Goal: Task Accomplishment & Management: Complete application form

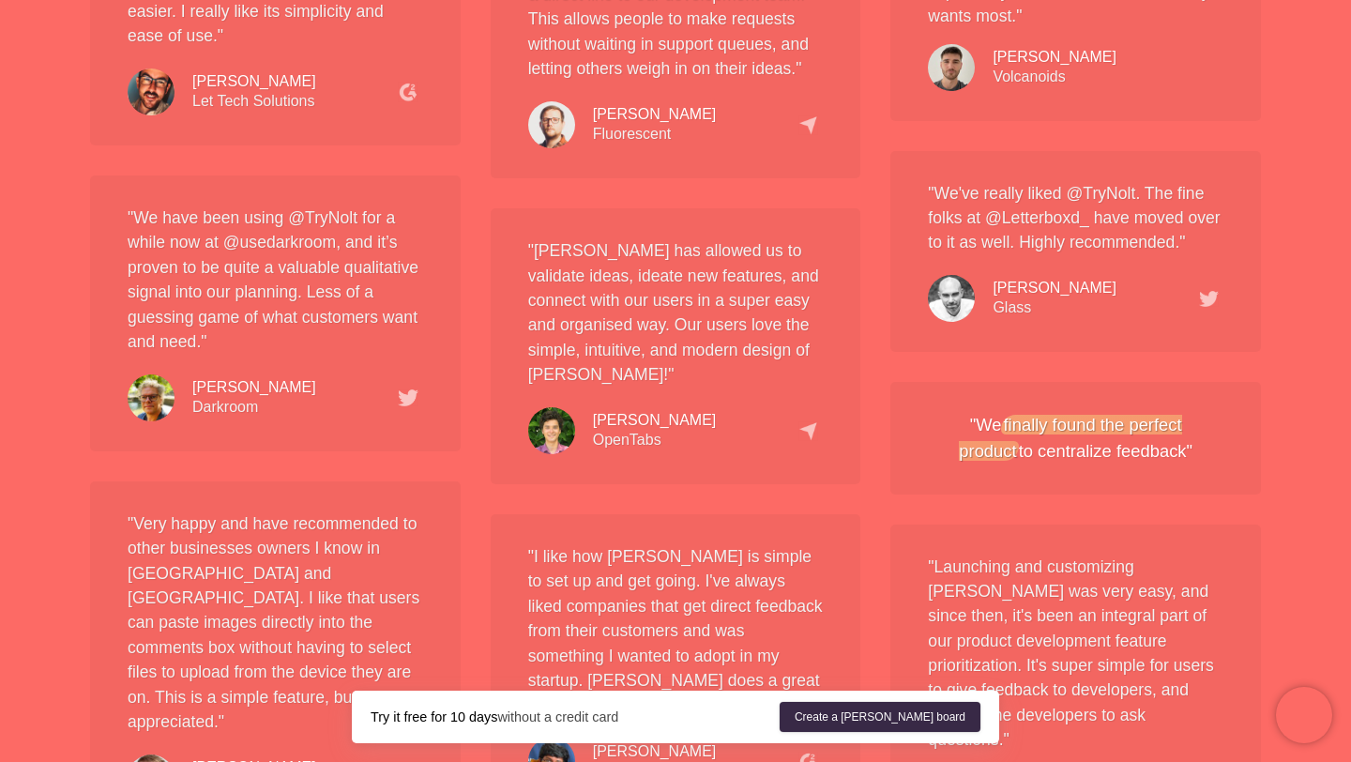
scroll to position [3215, 0]
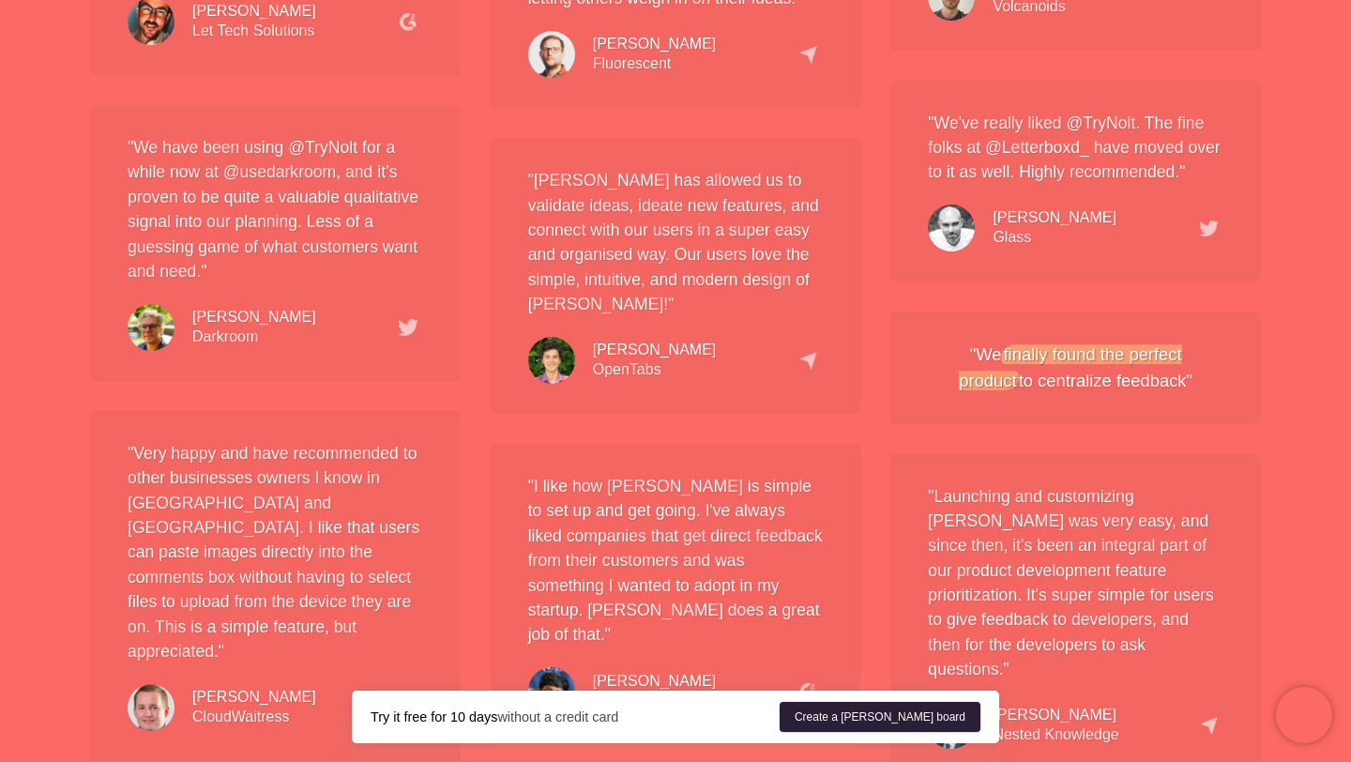
click at [949, 702] on link "Create a [PERSON_NAME] board" at bounding box center [879, 717] width 201 height 30
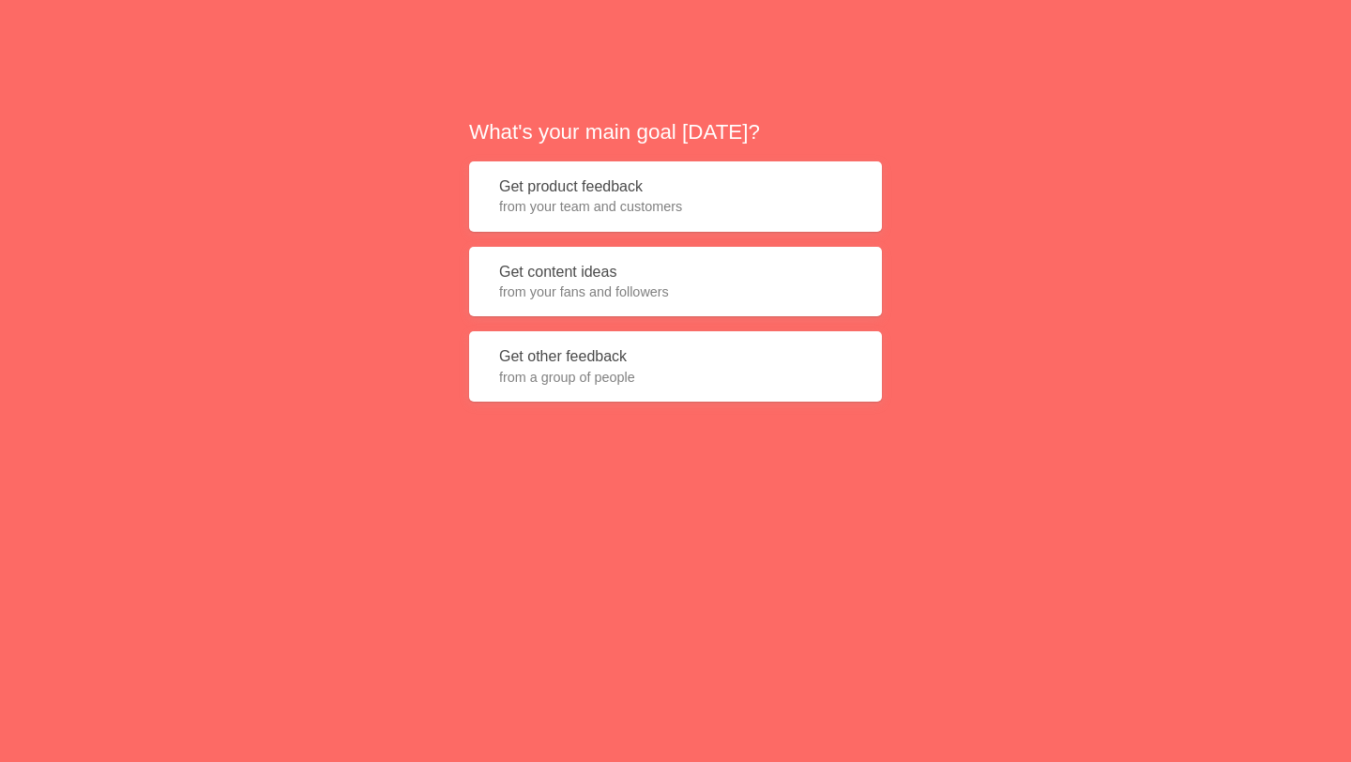
click at [655, 205] on span "from your team and customers" at bounding box center [675, 206] width 353 height 19
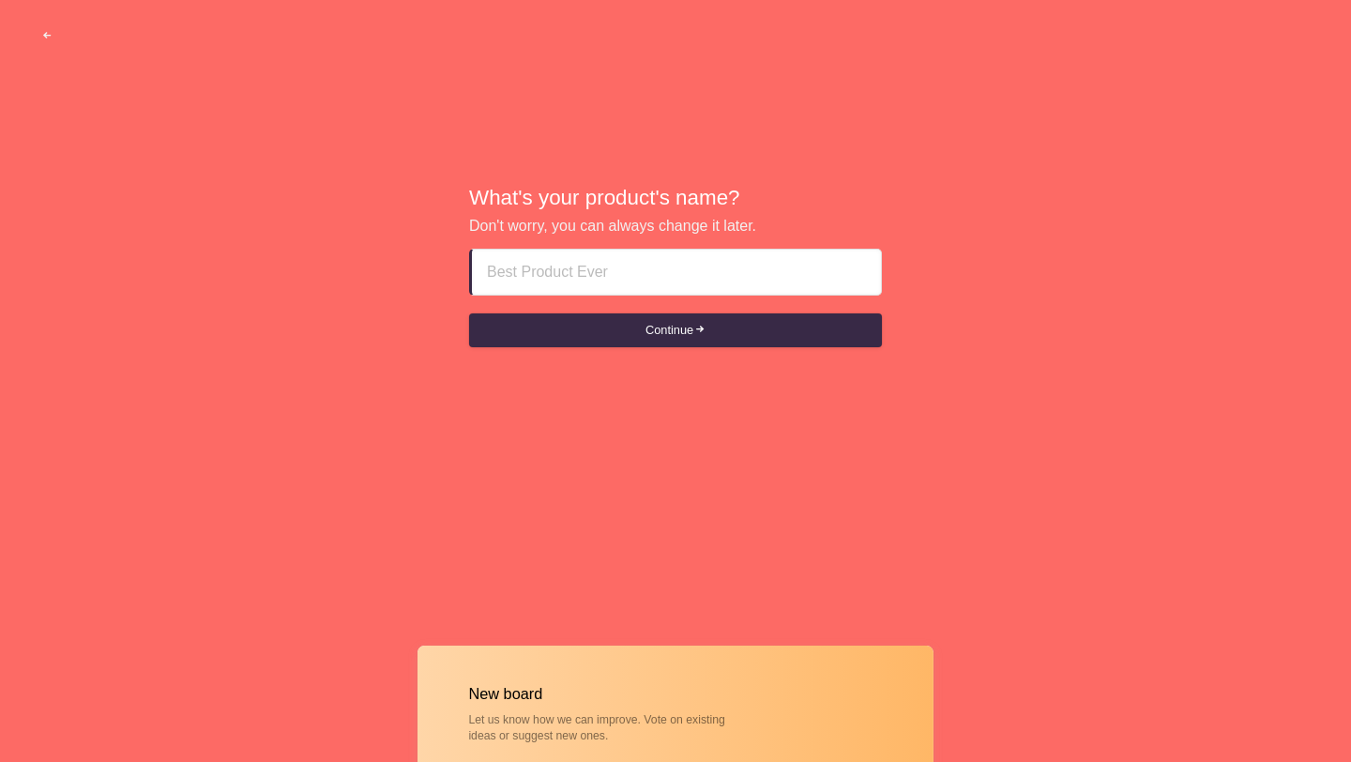
click at [607, 276] on input at bounding box center [676, 271] width 379 height 45
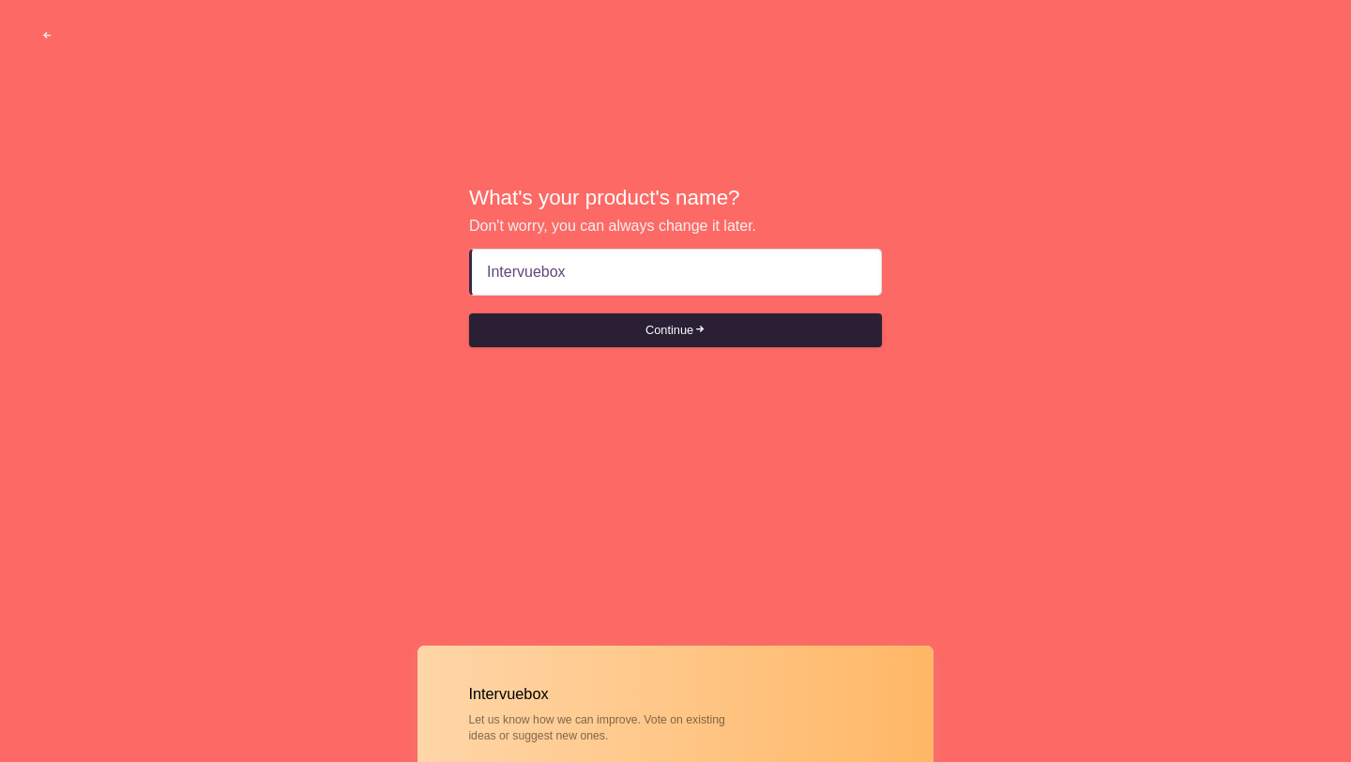
click at [683, 343] on button "Continue" at bounding box center [675, 330] width 413 height 34
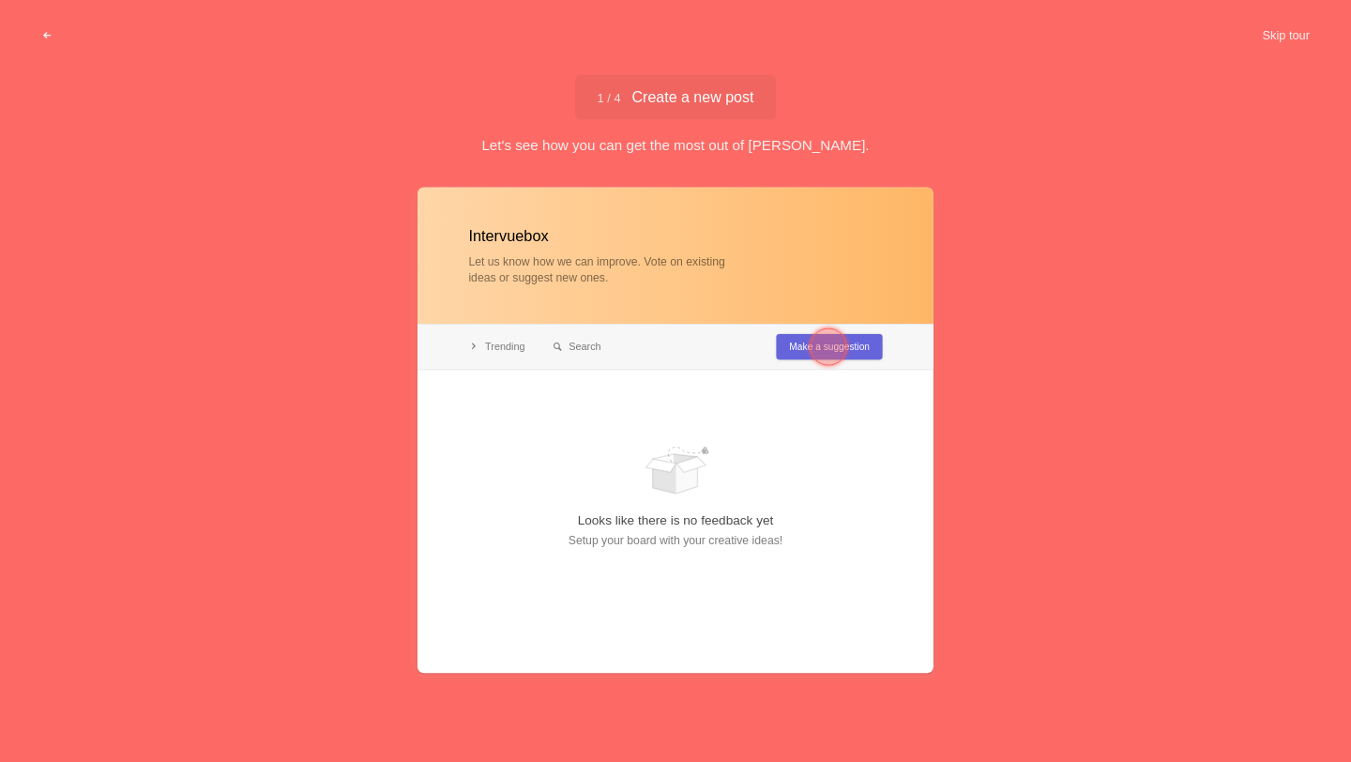
type input "Intervuebox"
click at [830, 346] on div at bounding box center [828, 347] width 38 height 38
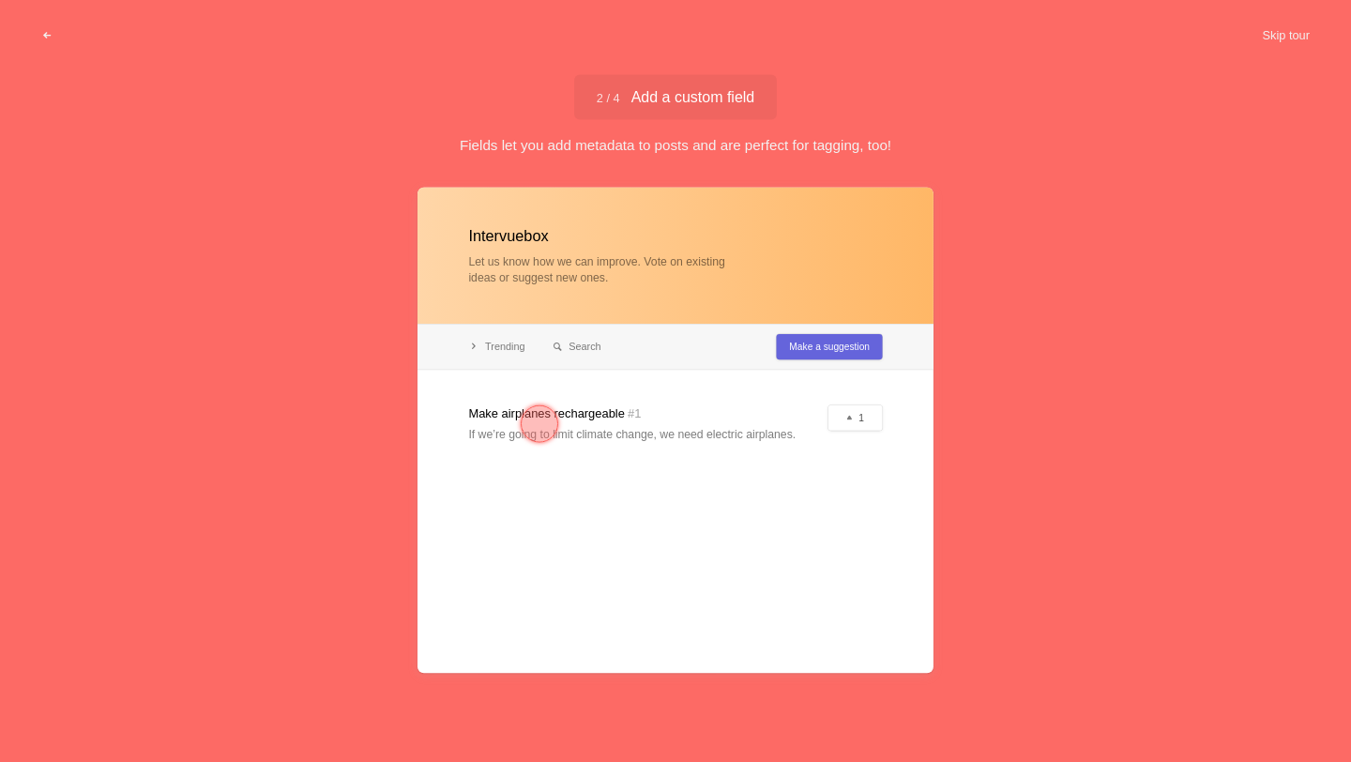
click at [722, 499] on div at bounding box center [675, 431] width 516 height 486
click at [540, 428] on div at bounding box center [540, 424] width 38 height 38
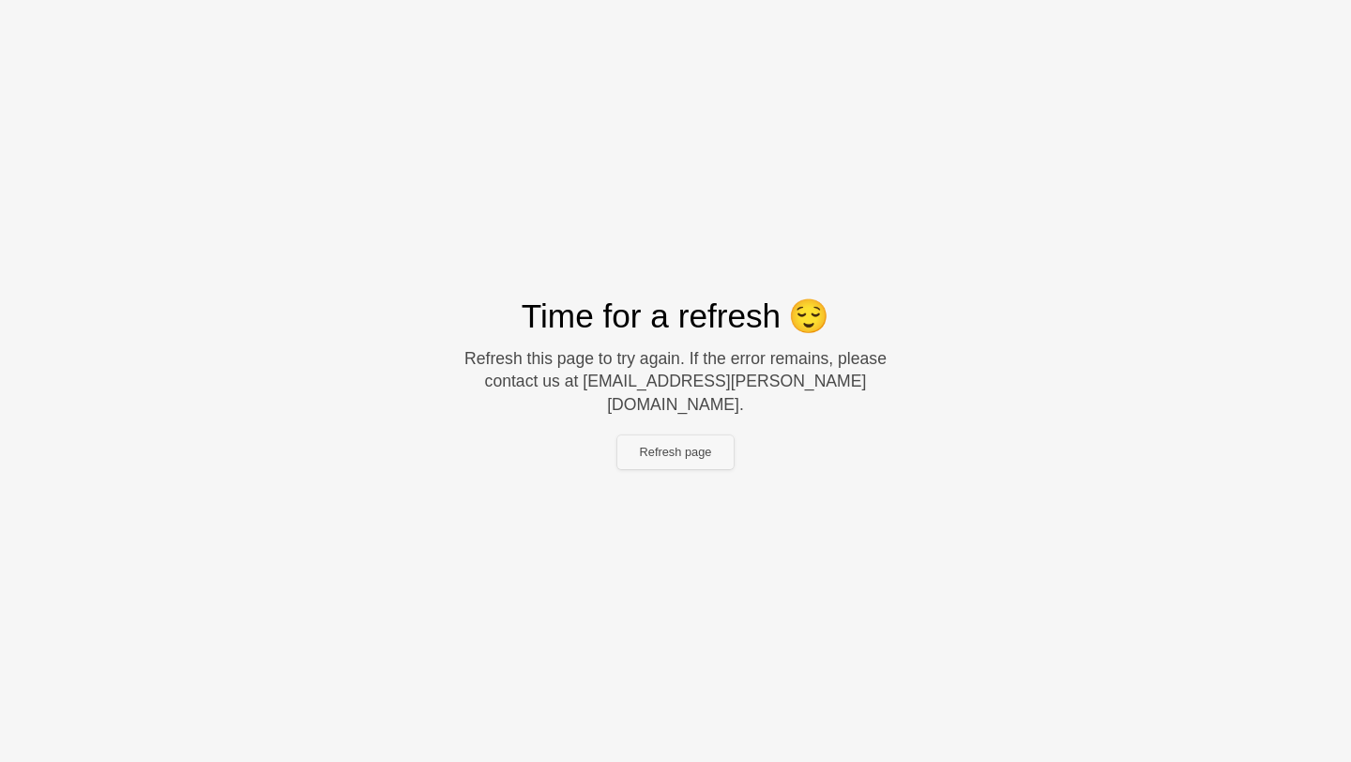
click at [688, 440] on button "Refresh page" at bounding box center [675, 452] width 117 height 34
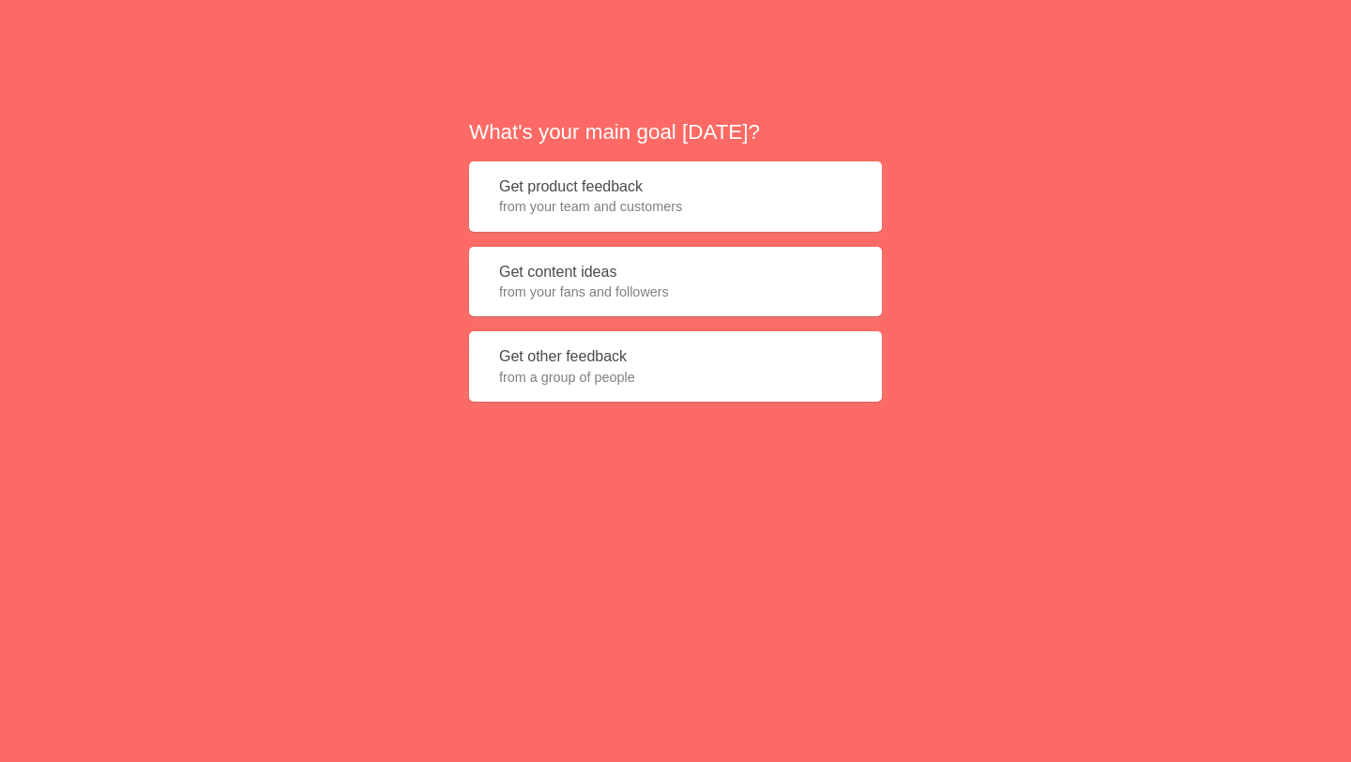
click at [679, 178] on button "Get product feedback from your team and customers" at bounding box center [675, 196] width 413 height 70
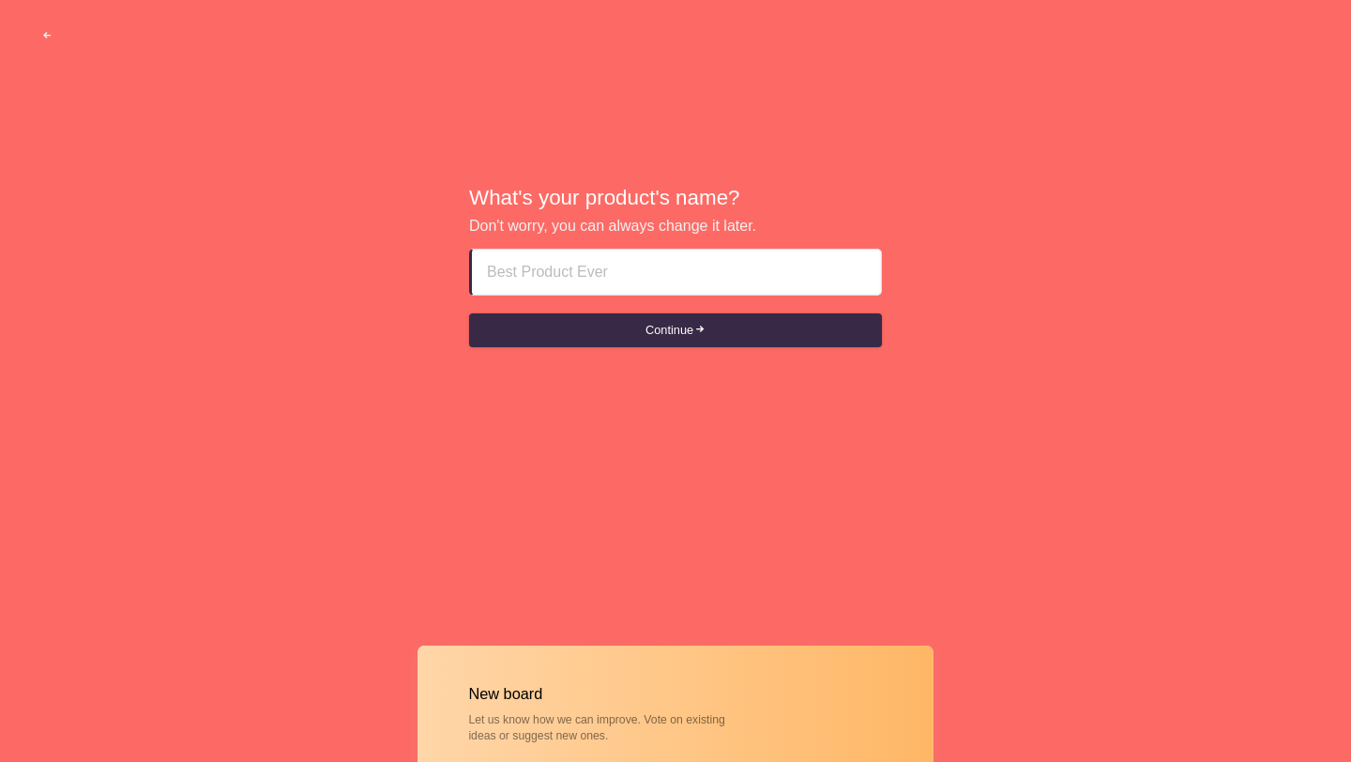
click at [666, 276] on input at bounding box center [676, 271] width 379 height 45
type input "Intervuebox"
click at [469, 313] on button "Continue" at bounding box center [675, 330] width 413 height 34
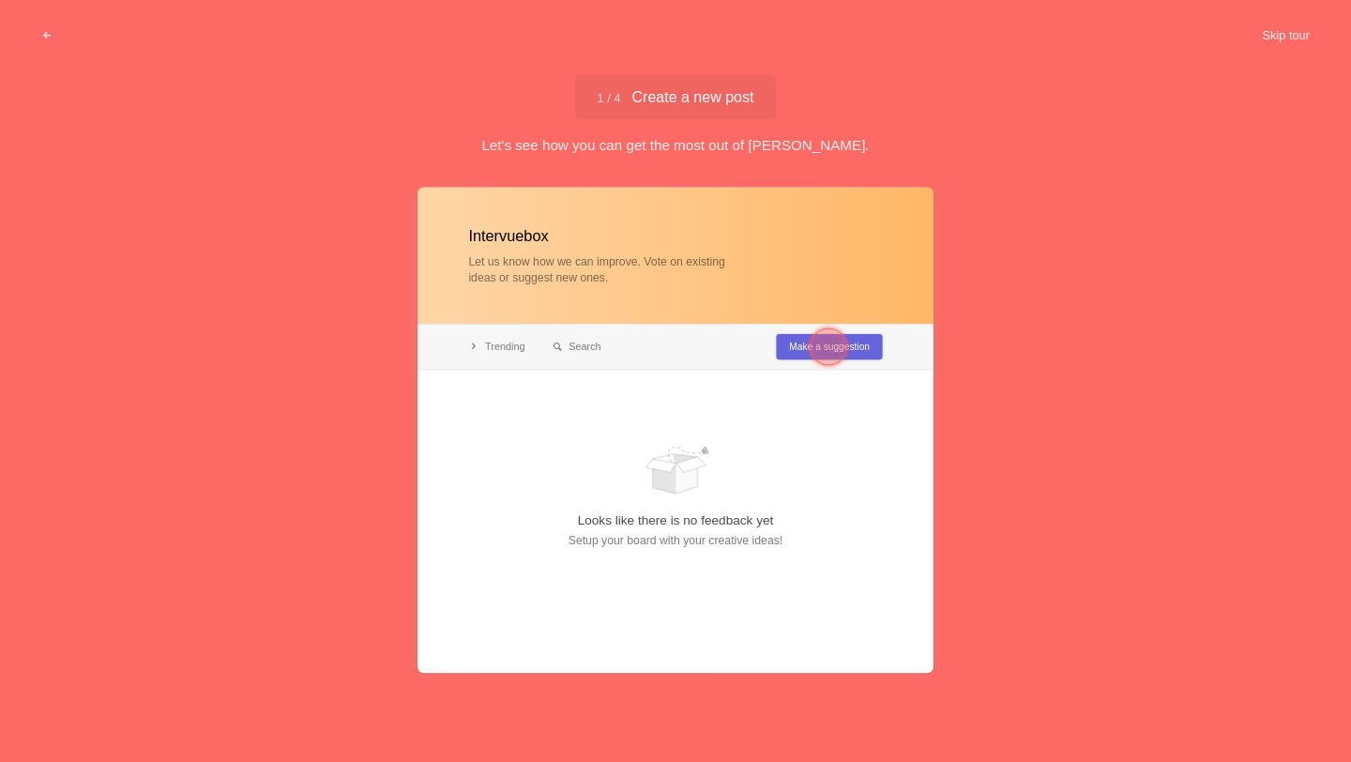
click at [817, 349] on div at bounding box center [828, 347] width 38 height 38
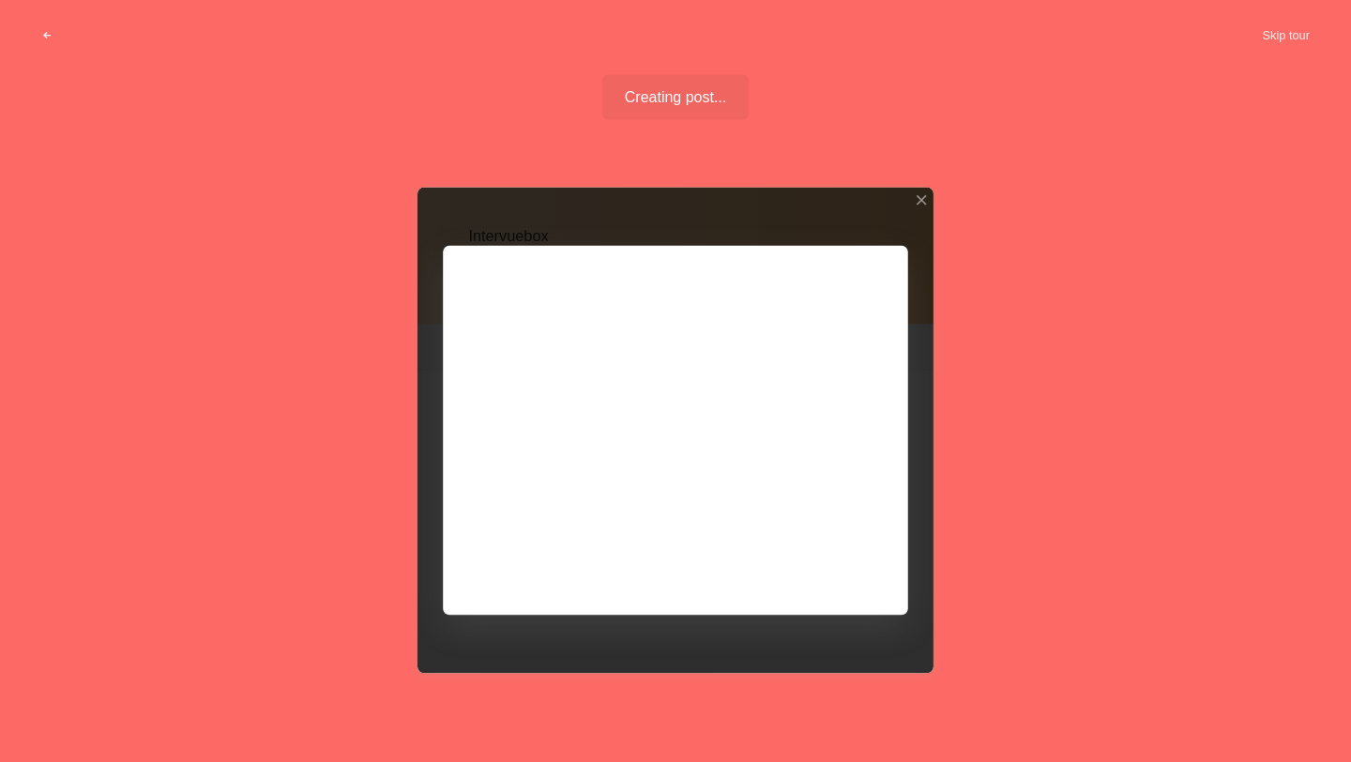
click at [812, 559] on div at bounding box center [675, 431] width 516 height 486
click at [663, 494] on div at bounding box center [675, 431] width 516 height 486
click at [841, 569] on div at bounding box center [675, 431] width 516 height 486
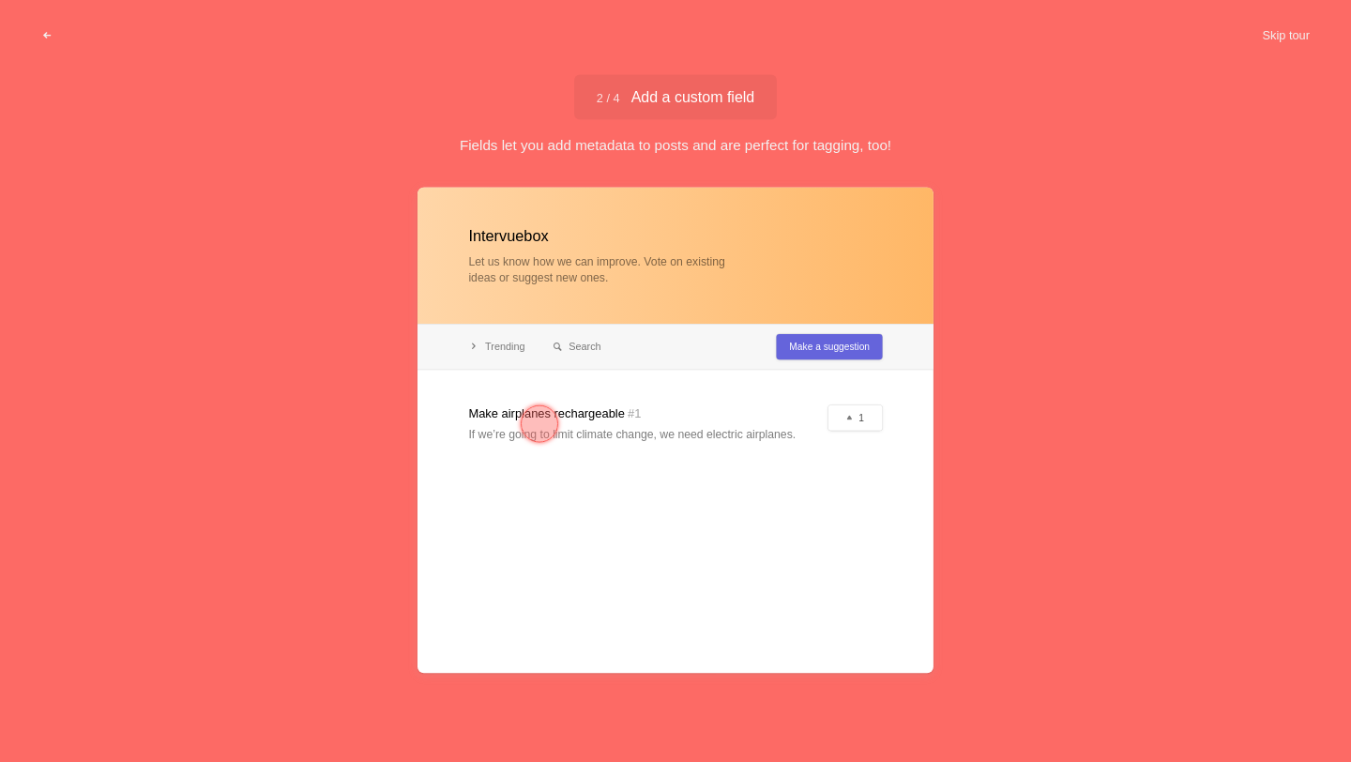
click at [857, 569] on div at bounding box center [675, 431] width 516 height 486
click at [528, 426] on div at bounding box center [540, 424] width 38 height 38
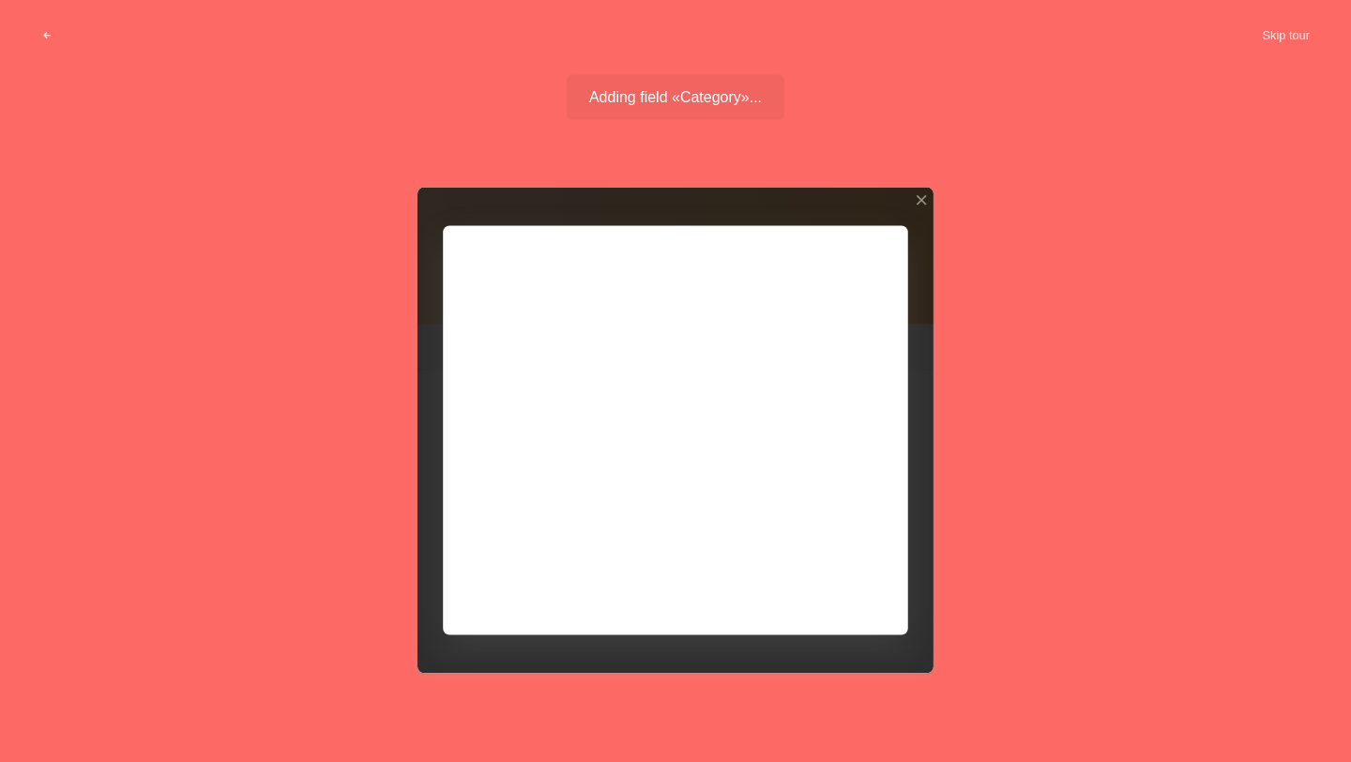
click at [566, 425] on div at bounding box center [675, 431] width 516 height 486
click at [807, 453] on div at bounding box center [675, 431] width 516 height 486
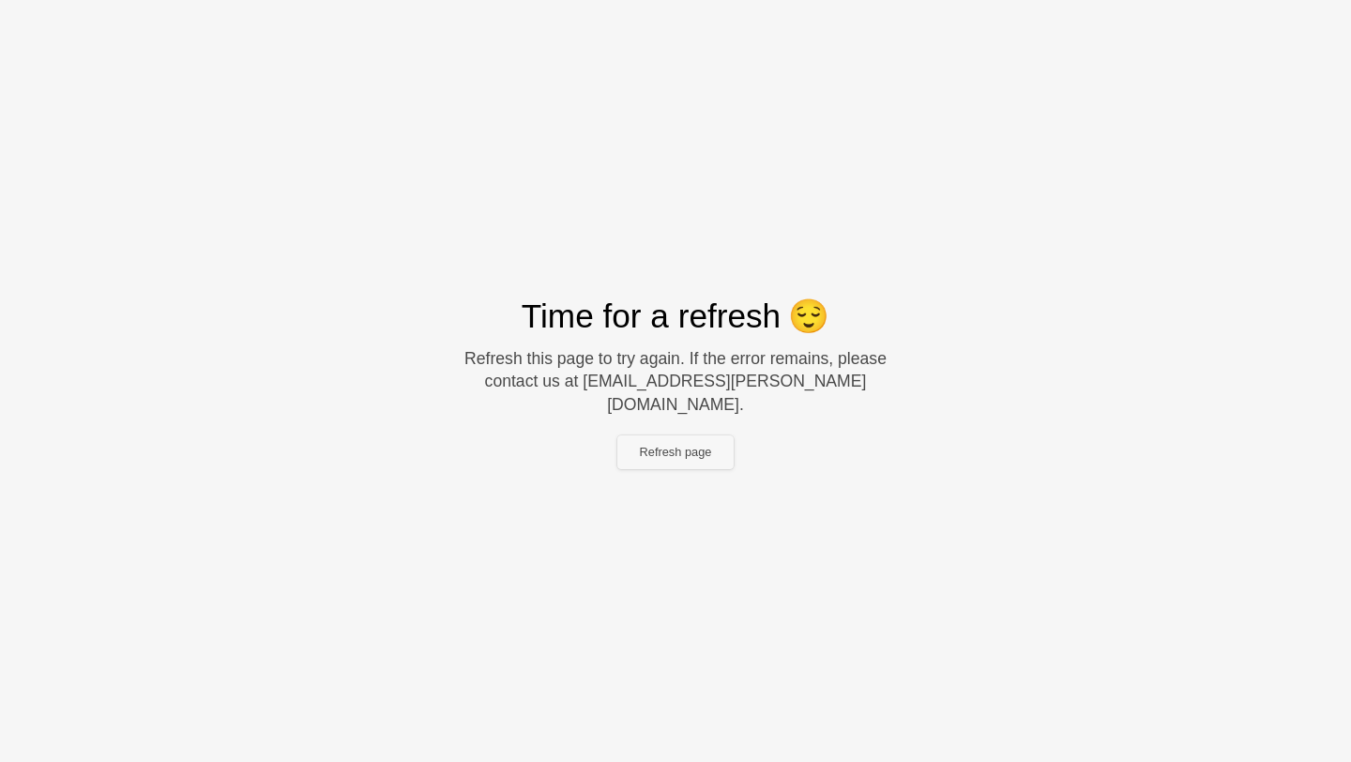
click at [671, 451] on button "Refresh page" at bounding box center [675, 452] width 117 height 34
